Goal: Find specific page/section: Find specific page/section

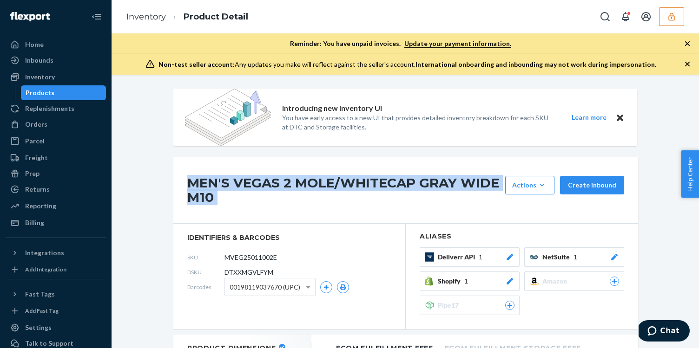
click at [670, 22] on button "button" at bounding box center [671, 16] width 25 height 19
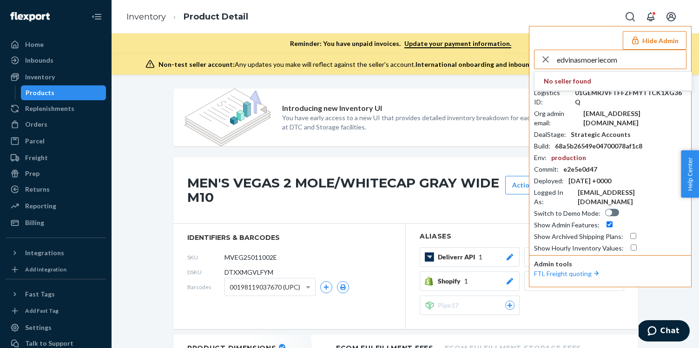
type input "edvinasmoeriecom"
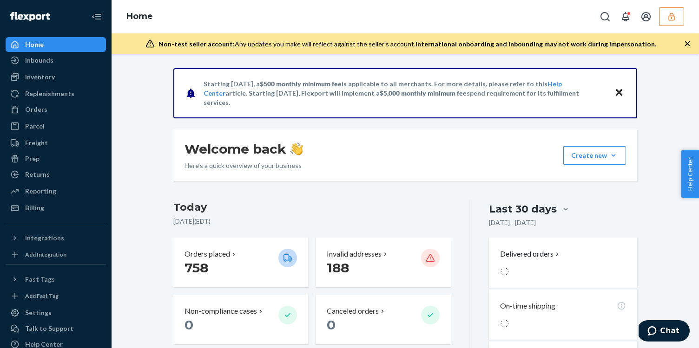
click at [681, 11] on button "button" at bounding box center [671, 16] width 25 height 19
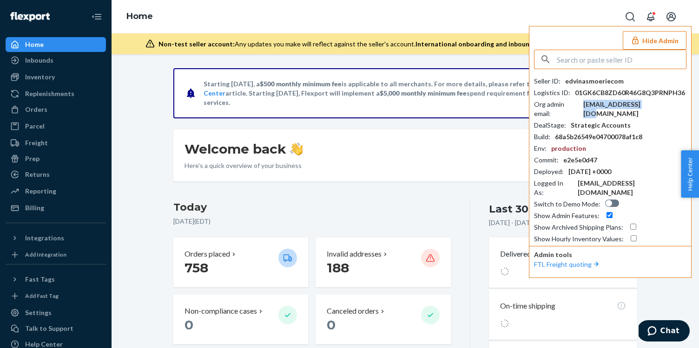
click at [636, 100] on div "edvinas@moerie.com" at bounding box center [634, 109] width 103 height 19
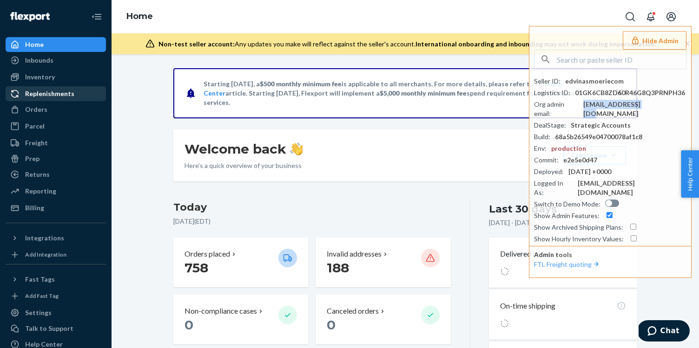
click at [79, 86] on link "Replenishments" at bounding box center [56, 93] width 100 height 15
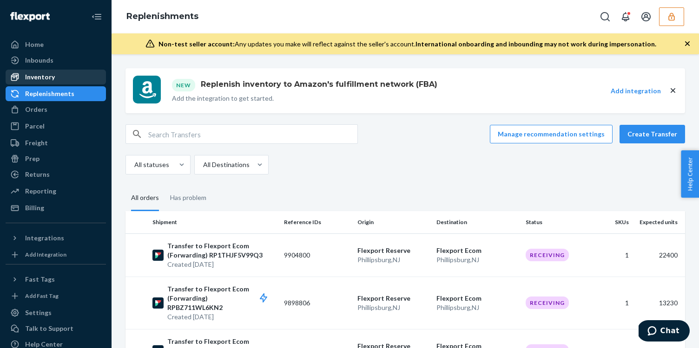
click at [78, 81] on div "Inventory" at bounding box center [56, 77] width 99 height 13
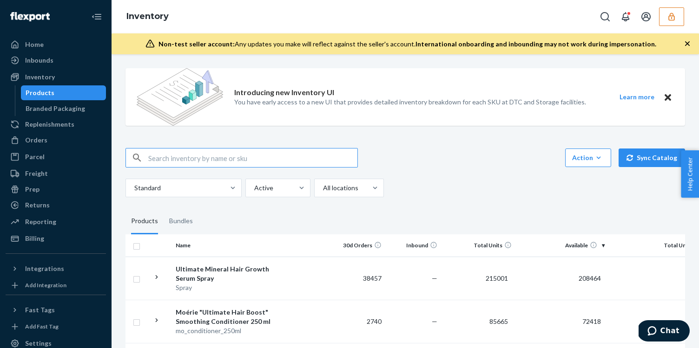
paste input "Scrunch Socks"
type input "Scrunch Socks"
click at [665, 21] on button "button" at bounding box center [671, 16] width 25 height 19
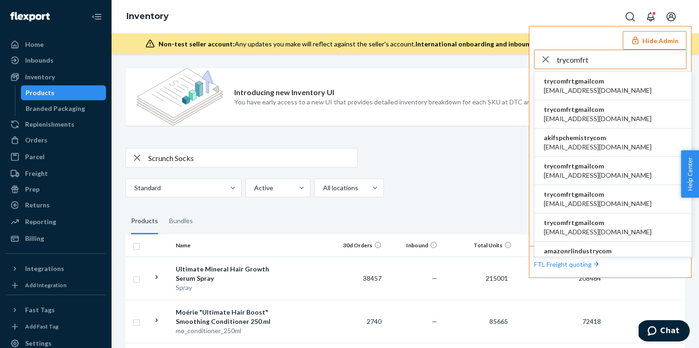
type input "trycomfrt"
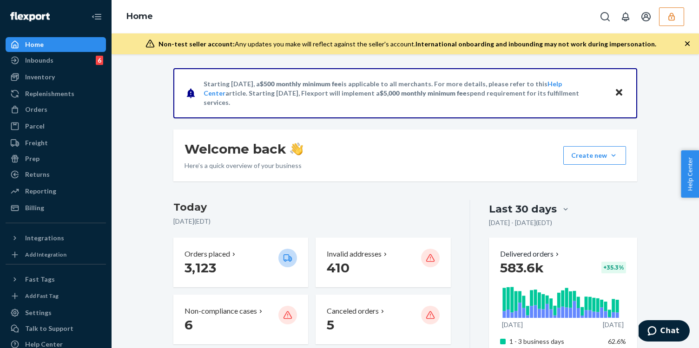
click at [666, 21] on button "button" at bounding box center [671, 16] width 25 height 19
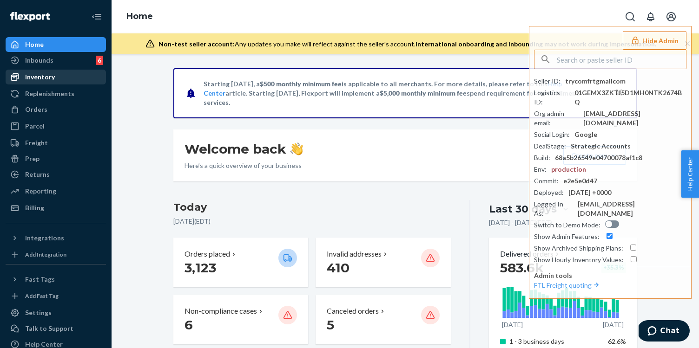
click at [59, 78] on div "Inventory" at bounding box center [56, 77] width 99 height 13
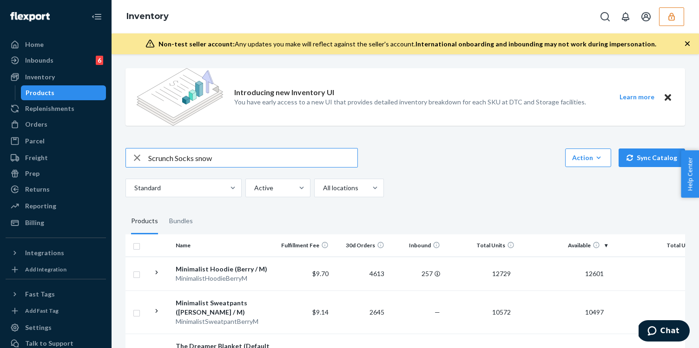
type input "Scrunch Socks snow"
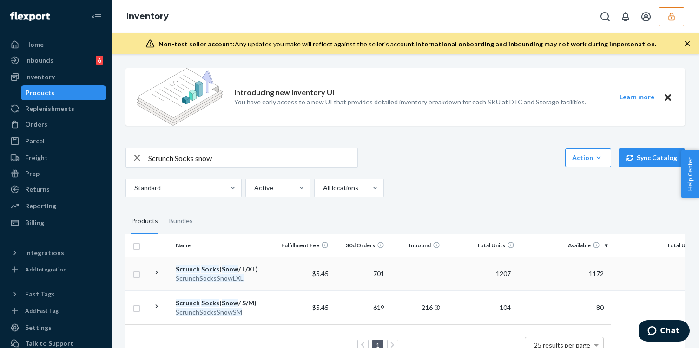
click at [268, 274] on div "ScrunchSocksSnowLXL" at bounding box center [224, 278] width 97 height 9
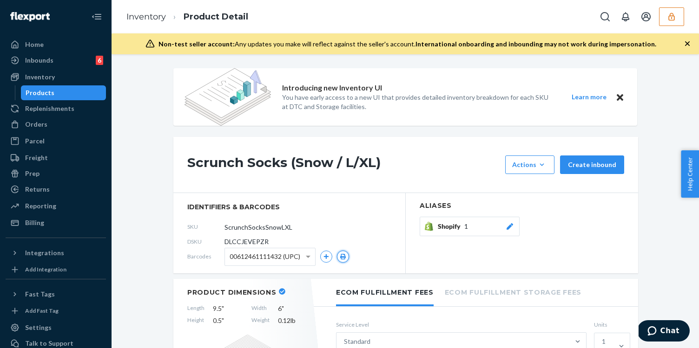
click at [343, 254] on icon "button" at bounding box center [343, 257] width 6 height 6
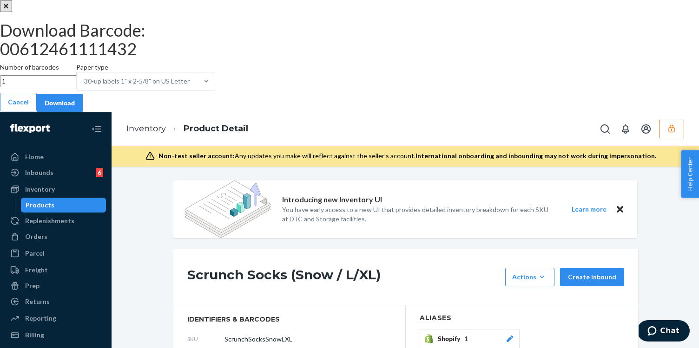
click at [83, 112] on button "Download" at bounding box center [60, 103] width 46 height 19
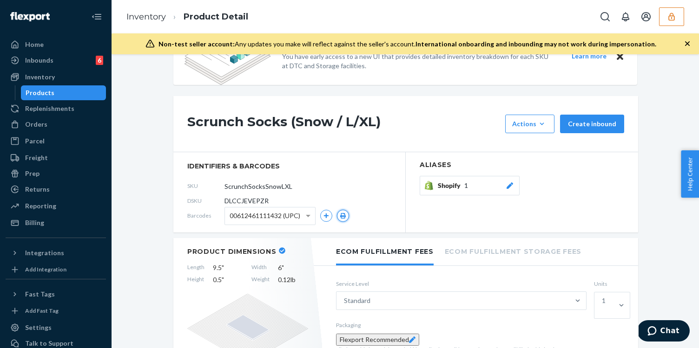
scroll to position [43, 0]
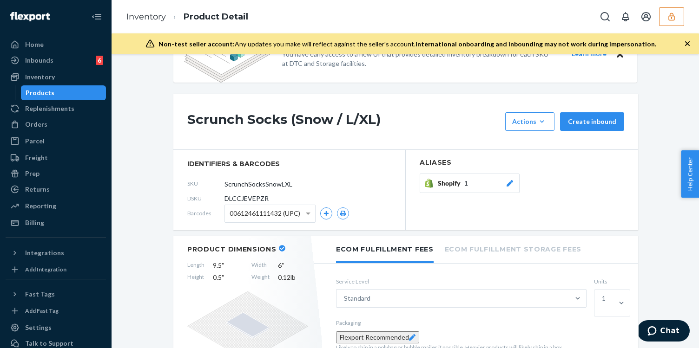
click at [671, 21] on button "button" at bounding box center [671, 16] width 25 height 19
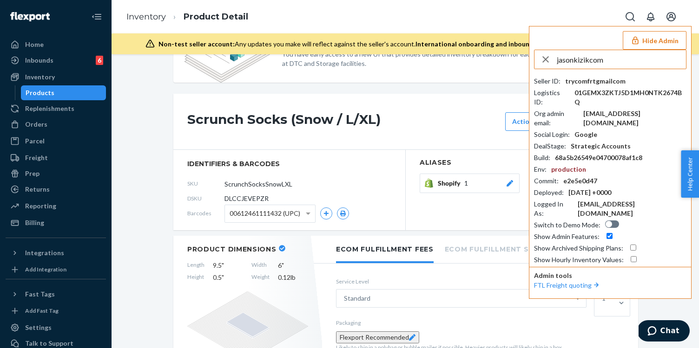
type input "jasonkizikcom"
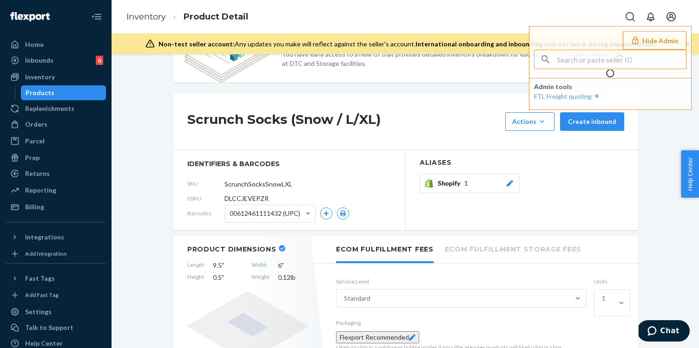
type input "jasonkizikcom"
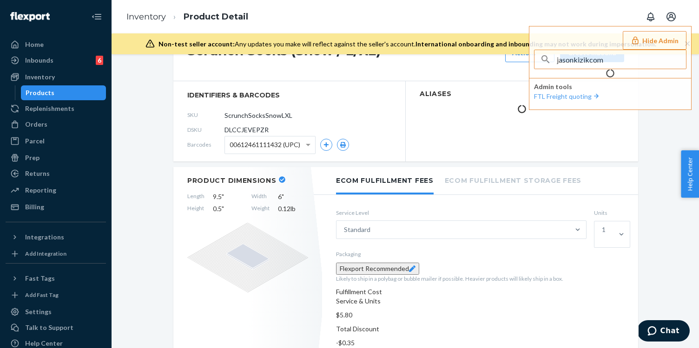
scroll to position [0, 0]
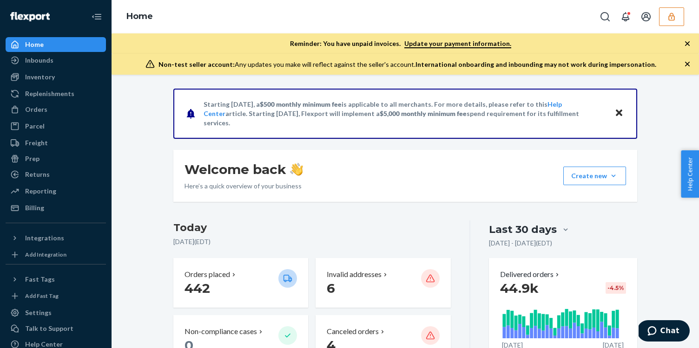
click at [666, 22] on button "button" at bounding box center [671, 16] width 25 height 19
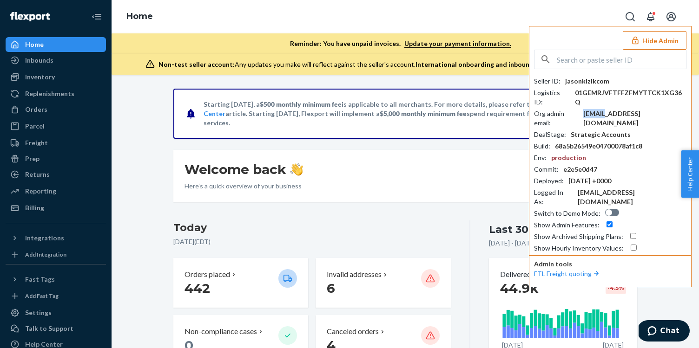
click at [608, 109] on div "cmunger@kizik.com" at bounding box center [634, 118] width 103 height 19
click at [598, 66] on input "text" at bounding box center [621, 59] width 129 height 19
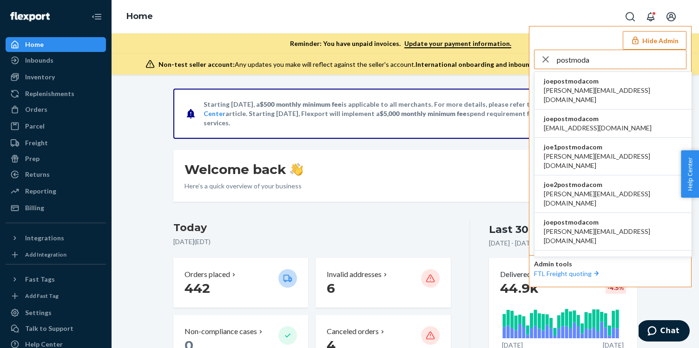
type input "postmoda"
click at [637, 87] on li "joepostmodacom adarsh@postmoda.com" at bounding box center [612, 91] width 157 height 38
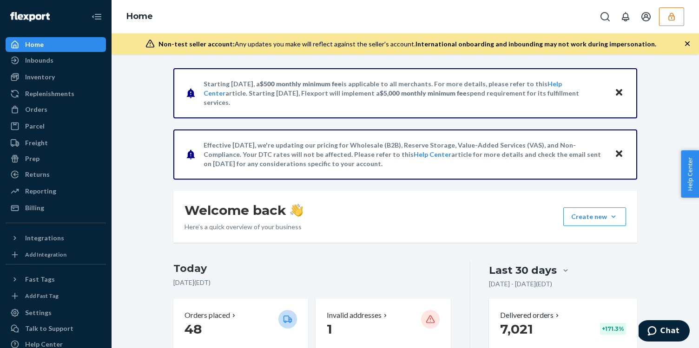
click at [76, 85] on ul "Home Inbounds Shipping Plans Problems Inventory Products Branded Packaging Repl…" at bounding box center [56, 126] width 100 height 178
click at [71, 82] on div "Inventory" at bounding box center [56, 77] width 99 height 13
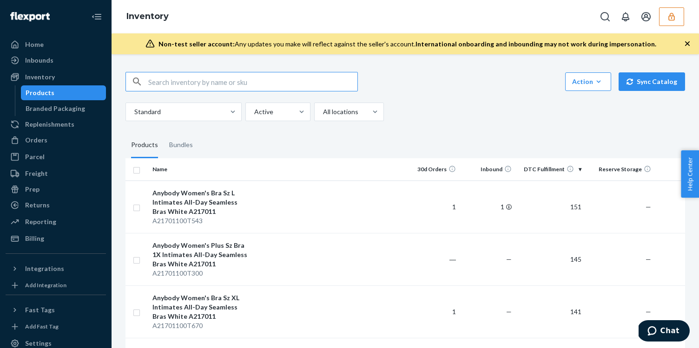
click at [675, 25] on button "button" at bounding box center [671, 16] width 25 height 19
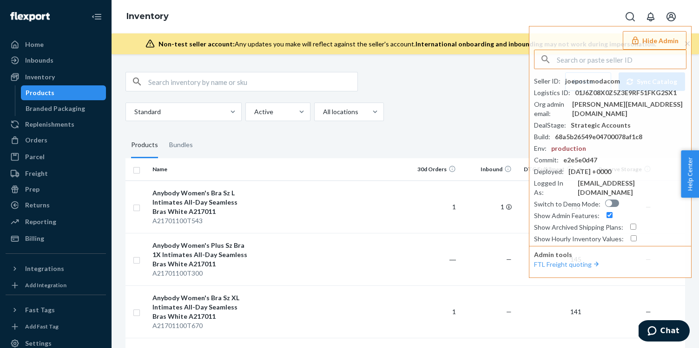
click at [159, 79] on input "text" at bounding box center [252, 81] width 209 height 19
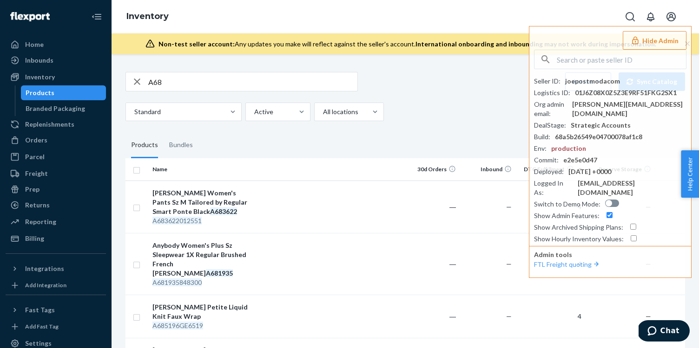
click at [197, 87] on input "A68" at bounding box center [252, 81] width 209 height 19
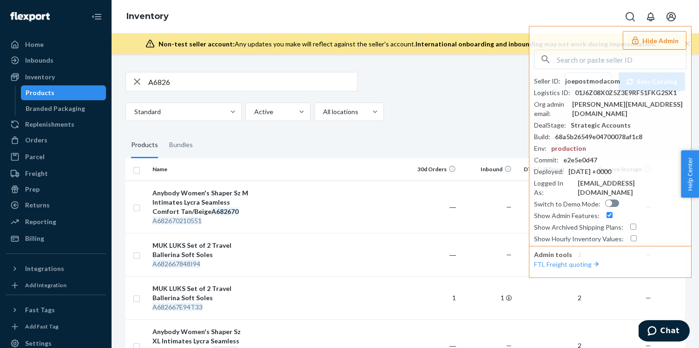
click at [191, 75] on input "A6826" at bounding box center [252, 81] width 209 height 19
click at [189, 76] on input "A6826" at bounding box center [252, 81] width 209 height 19
click at [178, 81] on input "A6826" at bounding box center [252, 81] width 209 height 19
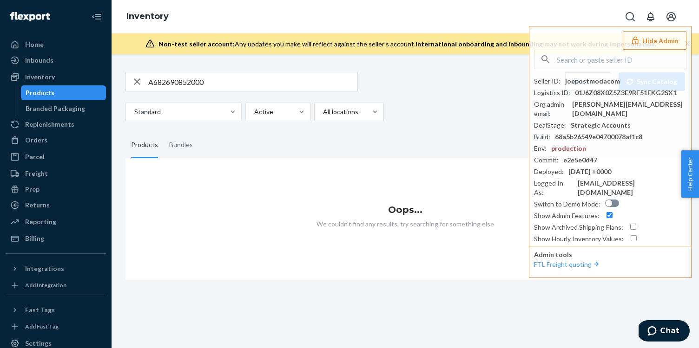
click at [245, 84] on input "A682690852000" at bounding box center [252, 81] width 209 height 19
click at [247, 82] on input "A68269085200" at bounding box center [252, 81] width 209 height 19
type input "A682690852000"
